Goal: Transaction & Acquisition: Purchase product/service

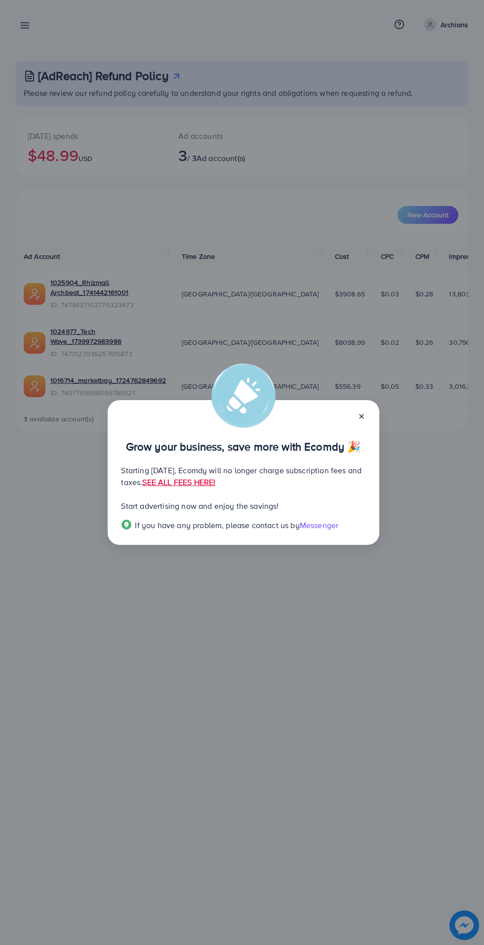
click at [360, 417] on line at bounding box center [362, 416] width 4 height 4
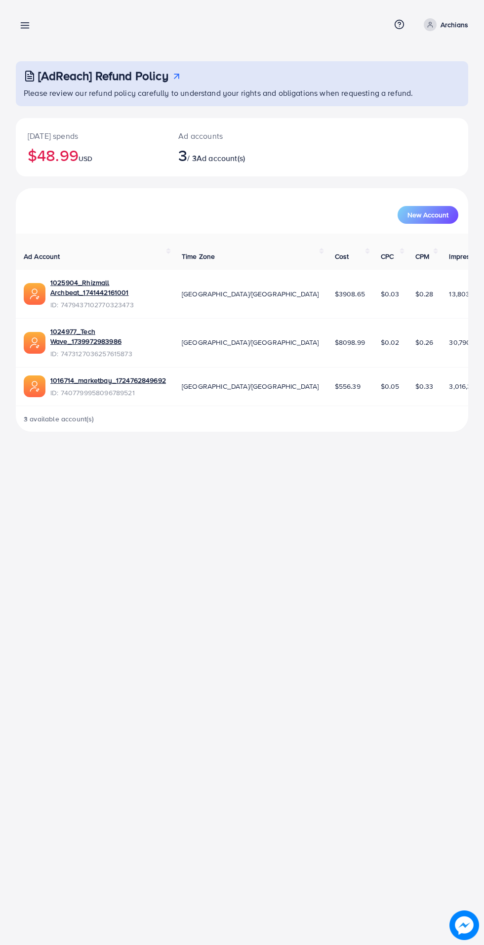
click at [26, 26] on line at bounding box center [25, 26] width 8 height 0
click at [27, 27] on icon at bounding box center [25, 25] width 10 height 10
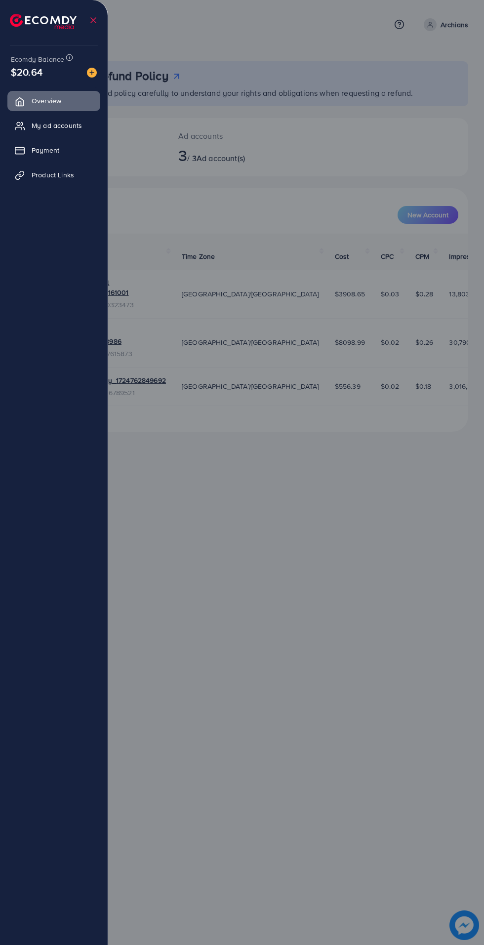
click at [53, 126] on span "My ad accounts" at bounding box center [57, 126] width 50 height 10
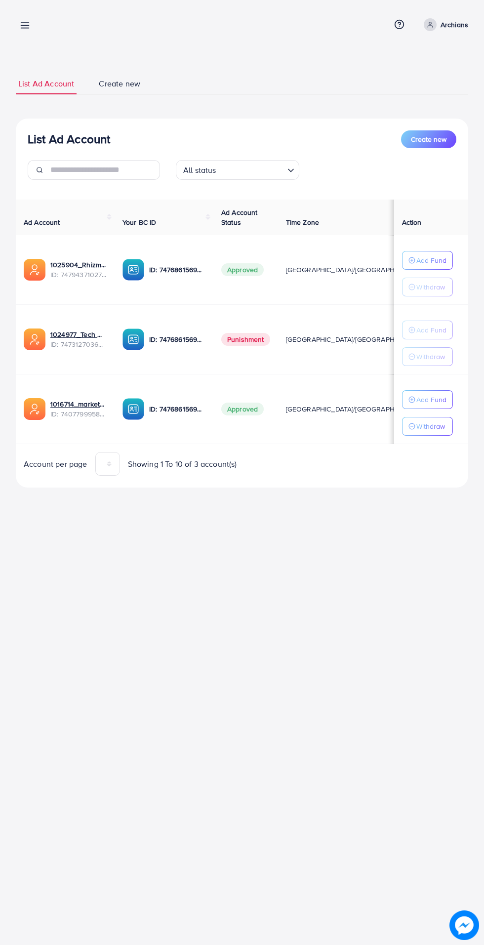
scroll to position [0, 26]
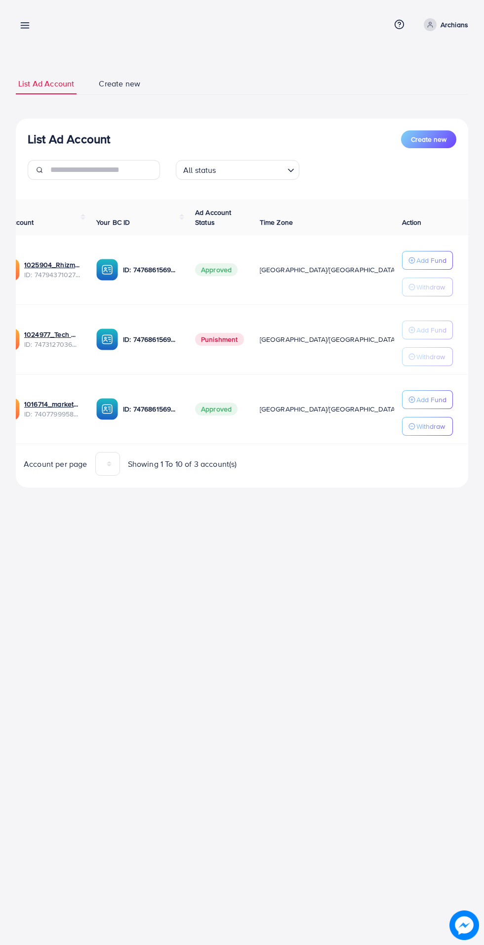
click at [411, 260] on line "button" at bounding box center [412, 260] width 2 height 0
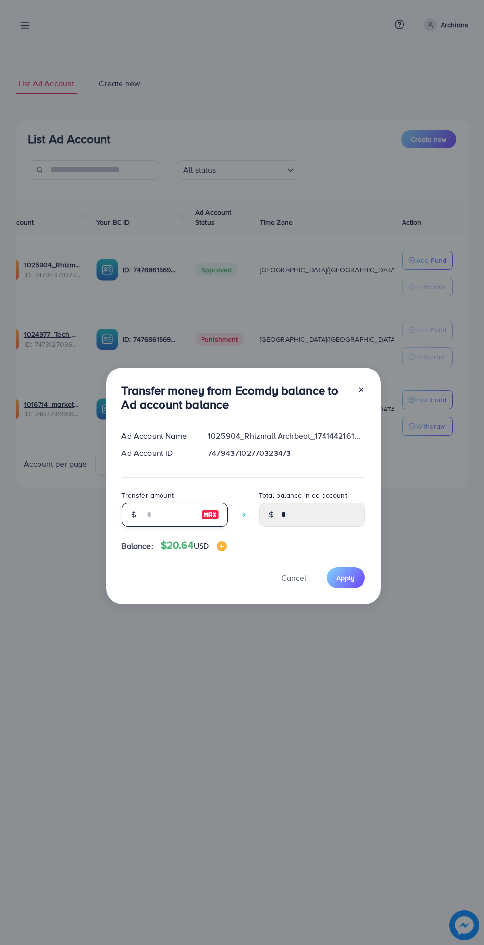
click at [147, 515] on input "number" at bounding box center [169, 515] width 49 height 24
type input "*"
type input "****"
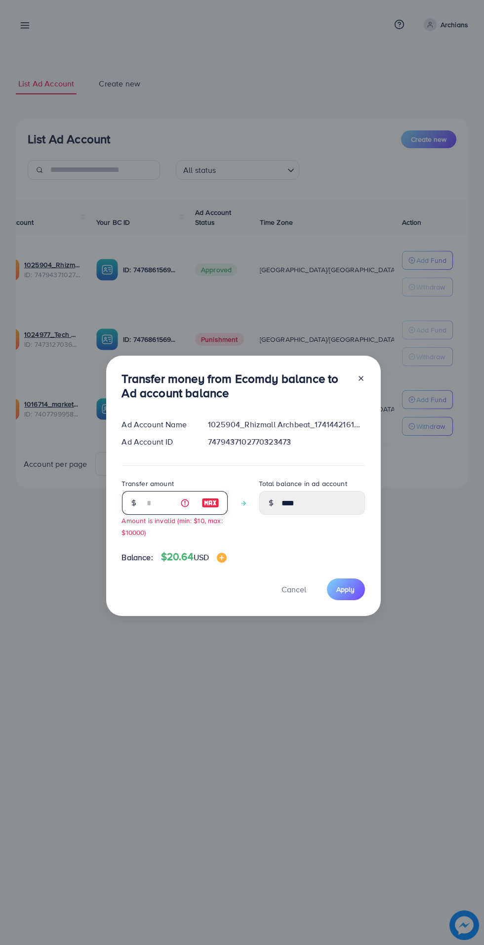
type input "**"
type input "*****"
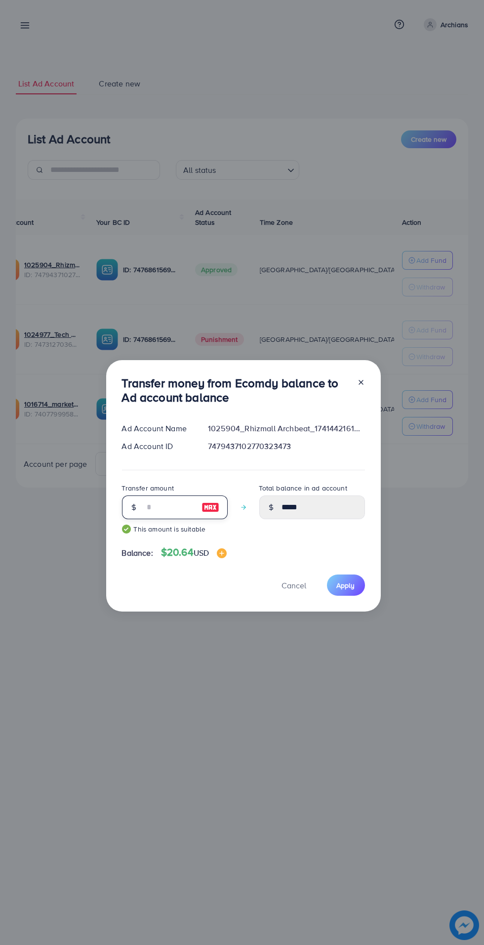
type input "**"
click at [347, 587] on span "Apply" at bounding box center [346, 585] width 18 height 10
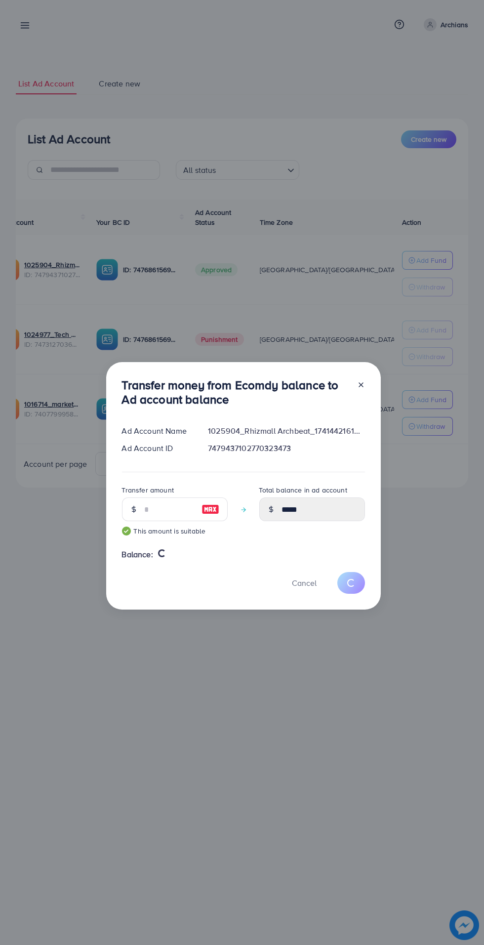
type input "*"
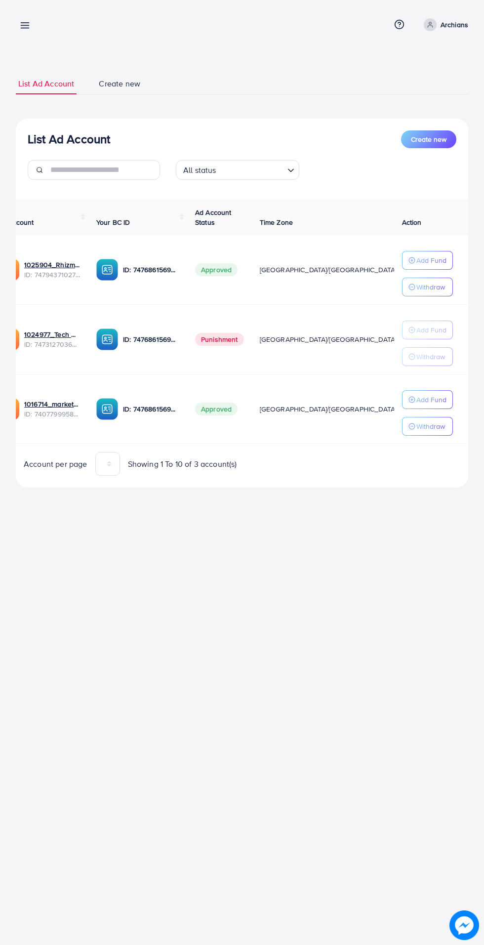
click at [28, 26] on line at bounding box center [25, 26] width 8 height 0
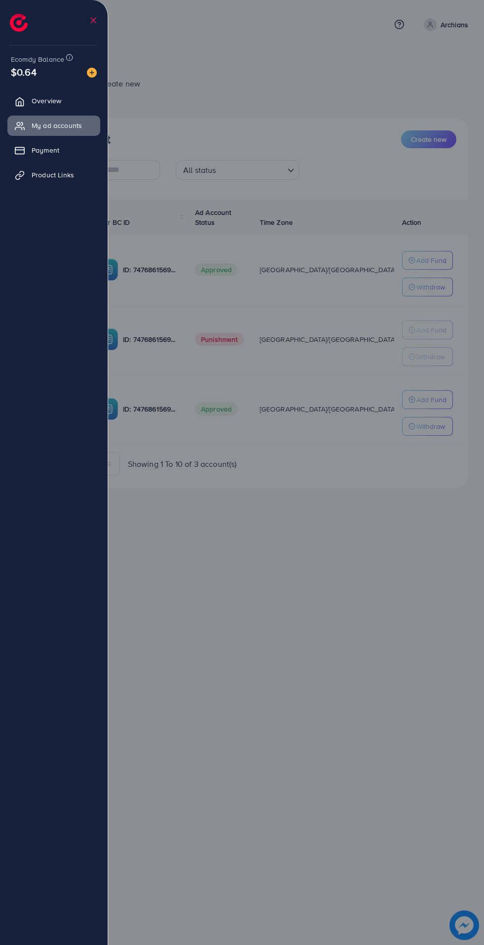
click at [39, 142] on link "Payment" at bounding box center [53, 150] width 93 height 20
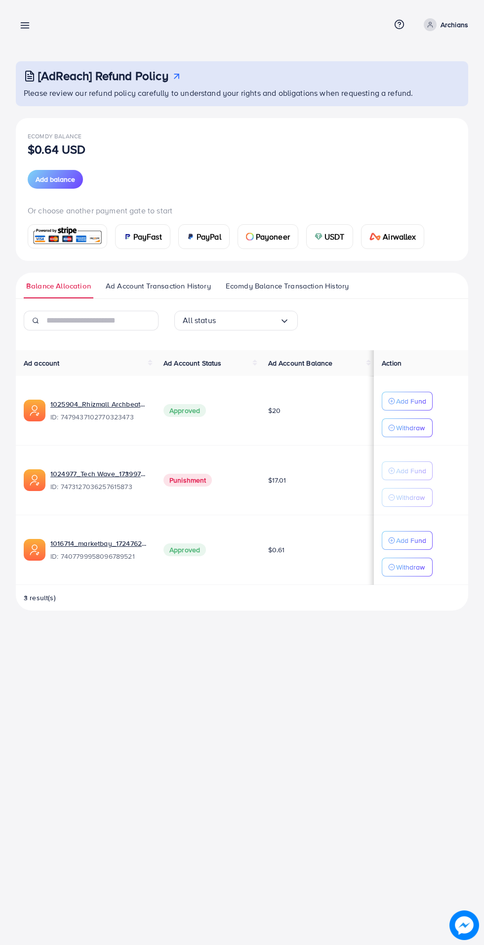
click at [46, 164] on div at bounding box center [242, 567] width 484 height 1134
click at [324, 237] on div "USDT" at bounding box center [330, 237] width 46 height 24
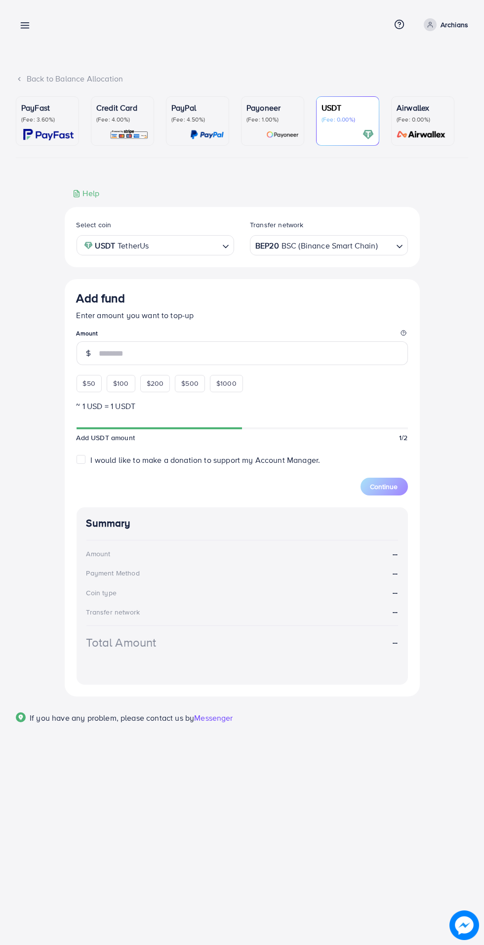
click at [108, 348] on input "number" at bounding box center [253, 353] width 309 height 24
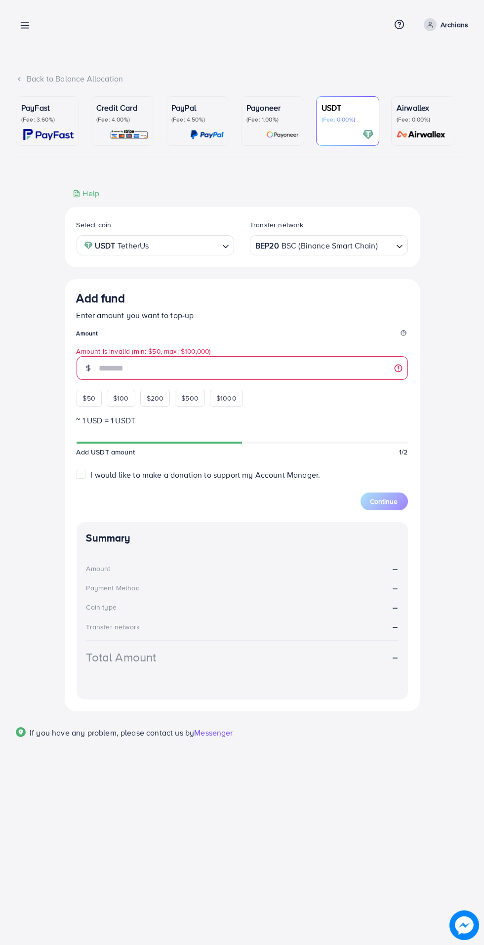
type input "***"
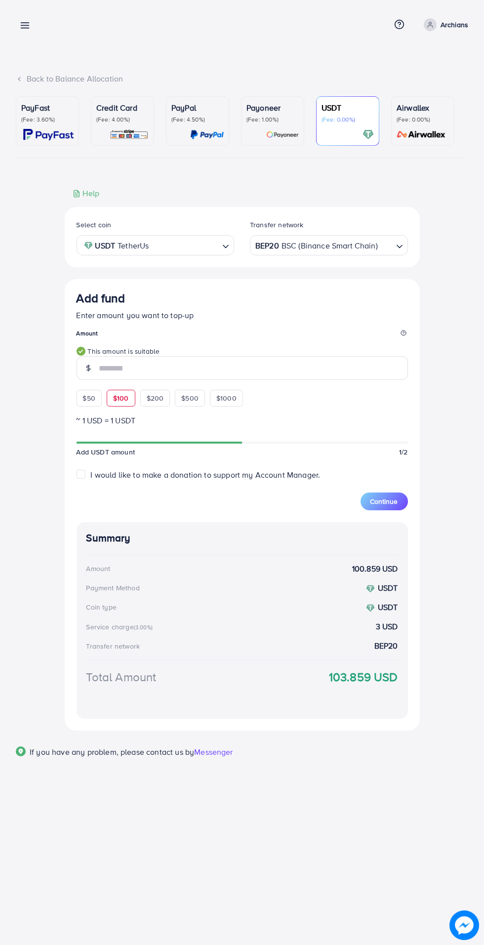
click at [390, 499] on span "Continue" at bounding box center [384, 501] width 28 height 10
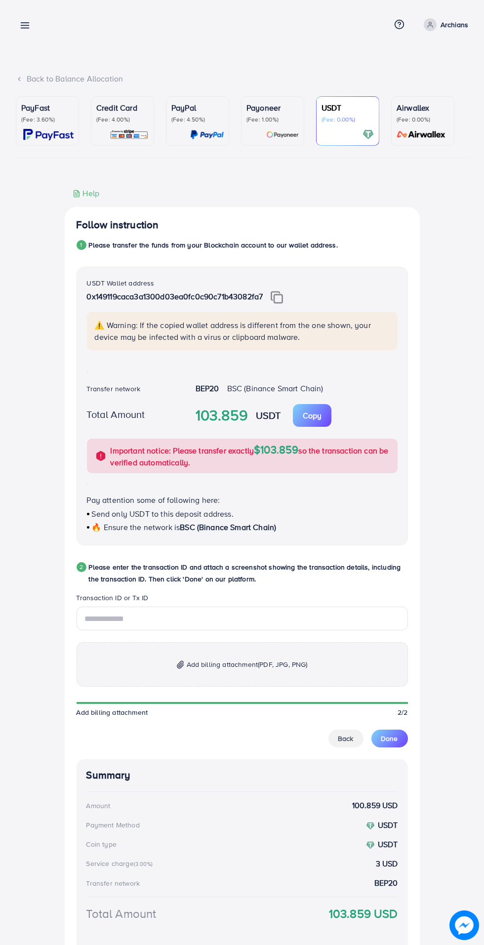
click at [278, 301] on img at bounding box center [277, 297] width 12 height 13
click at [110, 603] on legend "Transaction ID or Tx ID" at bounding box center [242, 600] width 331 height 14
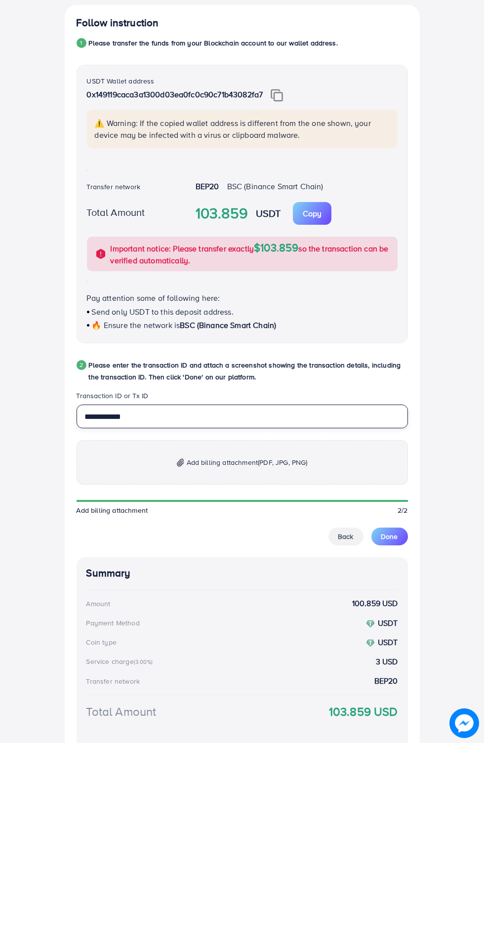
scroll to position [90, 0]
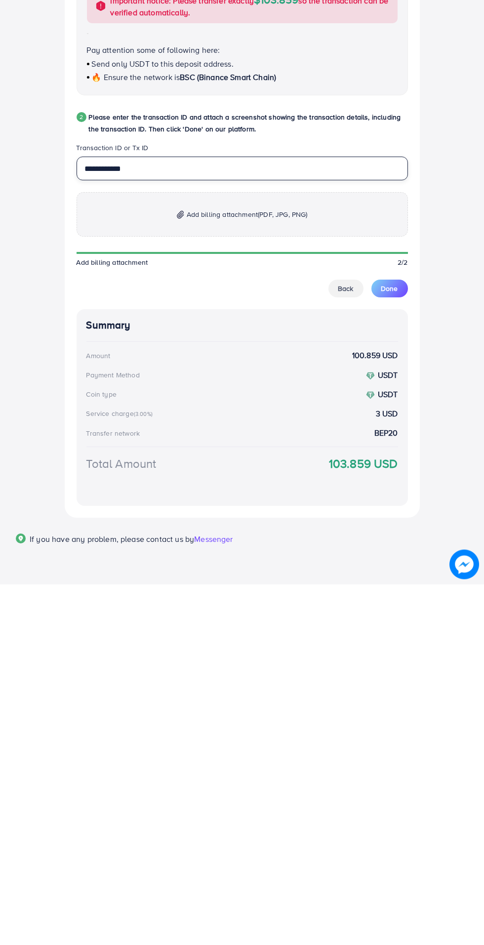
type input "**********"
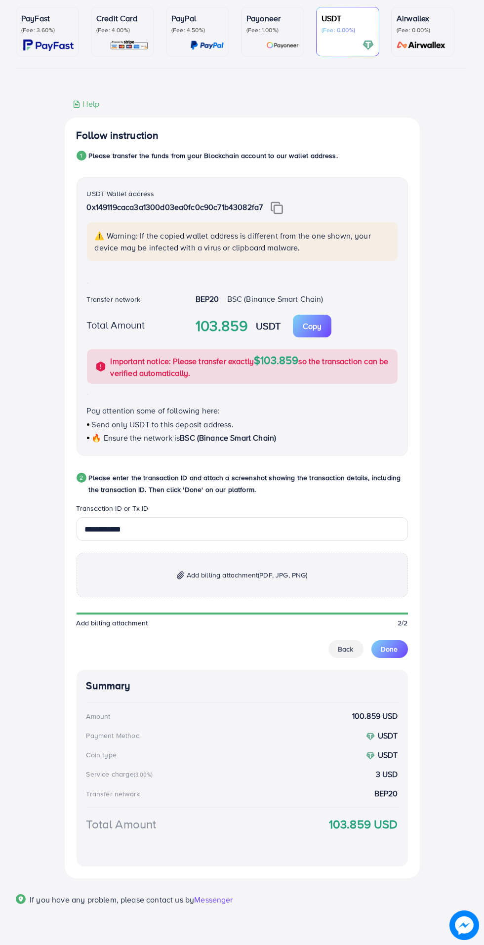
click at [181, 227] on div "⚠️ Warning: If the copied wallet address is different from the one shown, your …" at bounding box center [242, 241] width 311 height 39
click at [185, 565] on p "Add billing attachment (PDF, JPG, PNG)" at bounding box center [242, 575] width 331 height 44
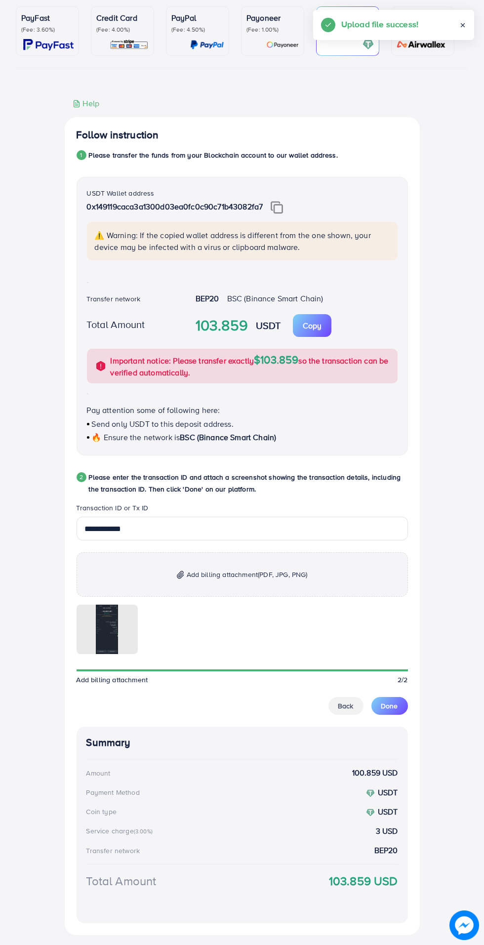
click at [404, 709] on button "Done" at bounding box center [389, 706] width 37 height 18
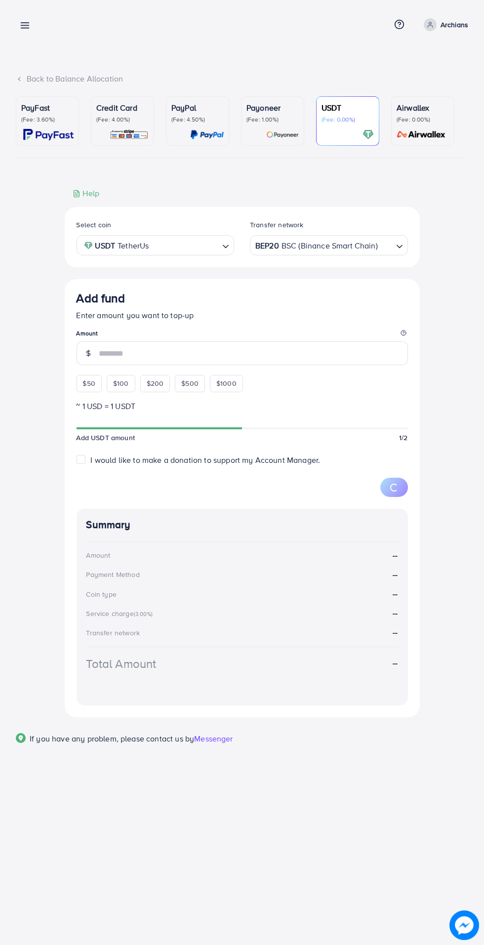
scroll to position [0, 0]
click at [25, 28] on line at bounding box center [25, 28] width 8 height 0
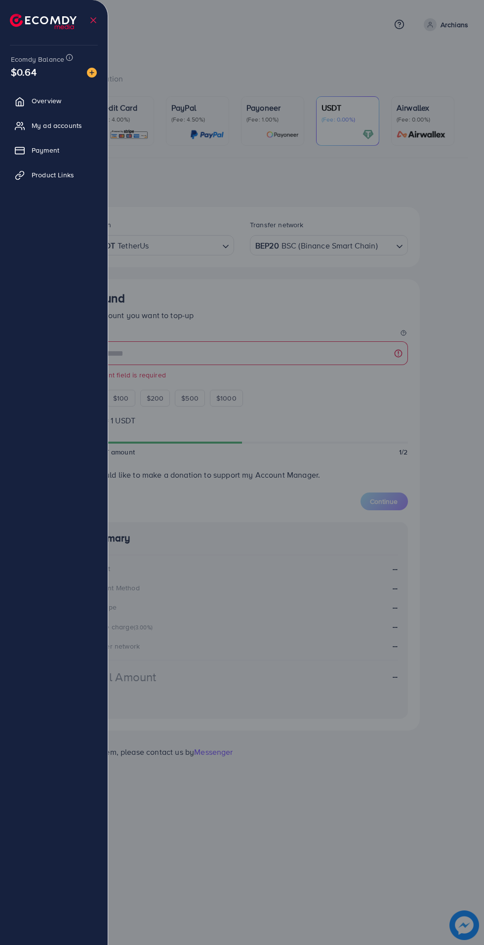
click at [181, 38] on div at bounding box center [242, 567] width 484 height 1134
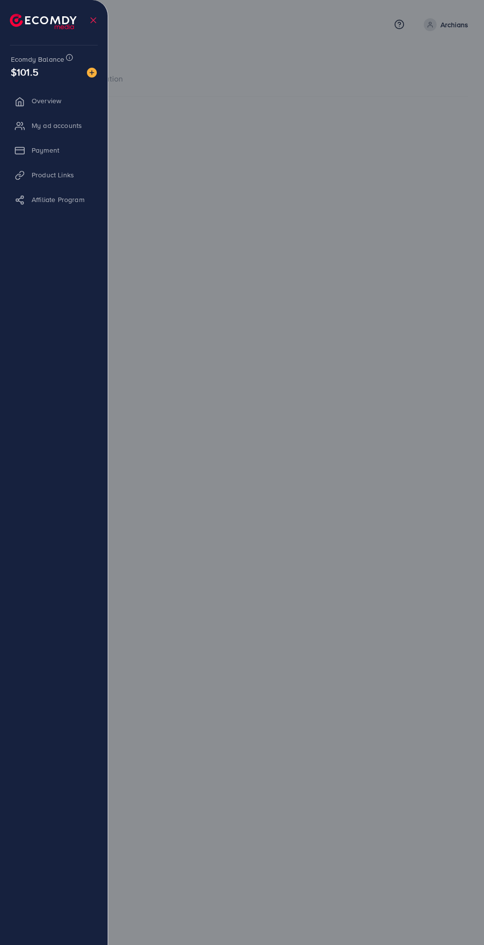
click at [342, 651] on div at bounding box center [242, 567] width 484 height 1134
